Goal: Task Accomplishment & Management: Manage account settings

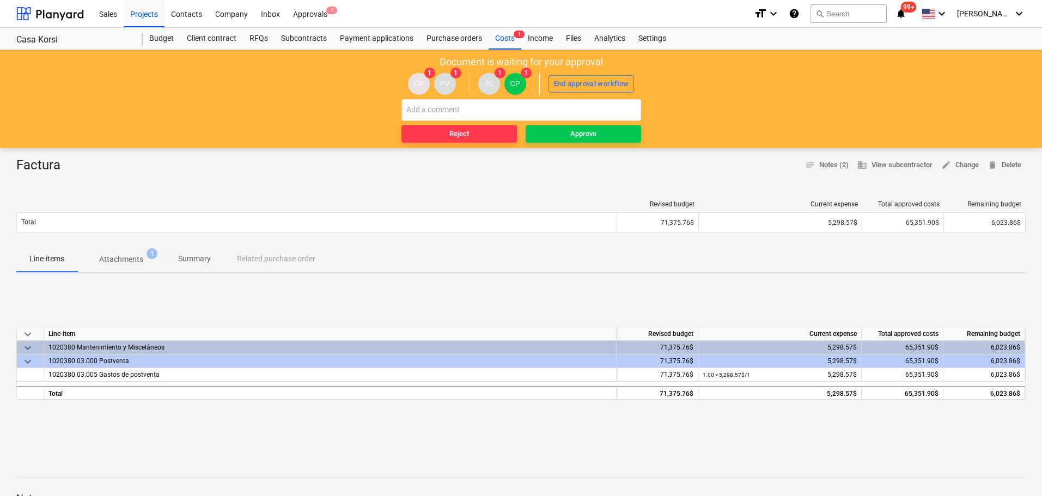
click at [119, 256] on p "Attachments" at bounding box center [121, 259] width 44 height 11
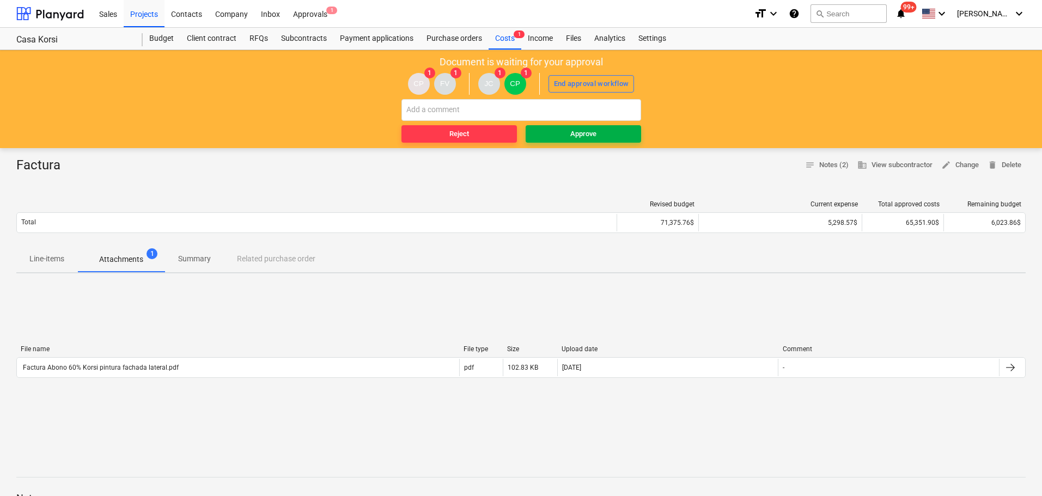
click at [565, 135] on span "Approve" at bounding box center [583, 134] width 107 height 13
